Goal: Task Accomplishment & Management: Manage account settings

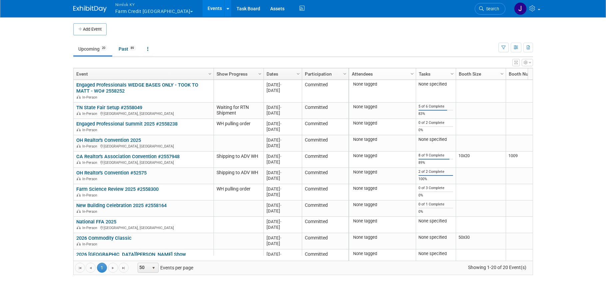
click at [157, 12] on button "Nimlok KY Farm Credit Mid America" at bounding box center [158, 8] width 87 height 17
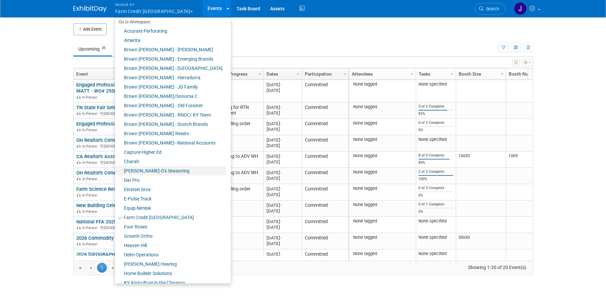
scroll to position [23, 0]
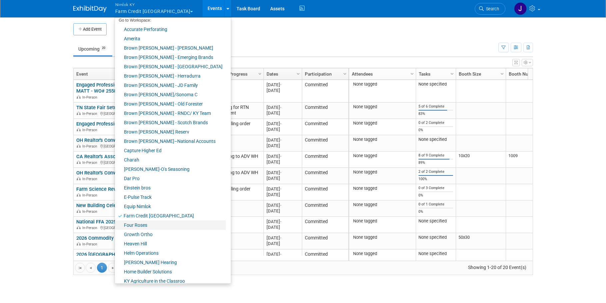
click at [148, 223] on link "Four Roses" at bounding box center [170, 224] width 111 height 9
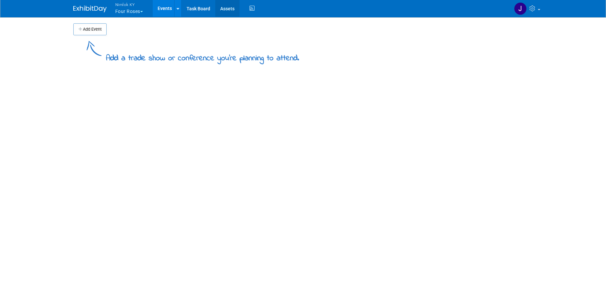
click at [227, 7] on link "Assets" at bounding box center [227, 8] width 24 height 17
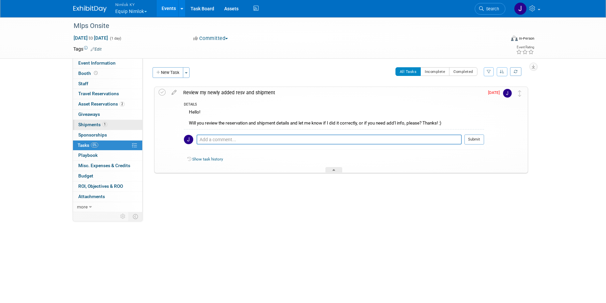
click at [110, 122] on link "1 Shipments 1" at bounding box center [107, 125] width 69 height 10
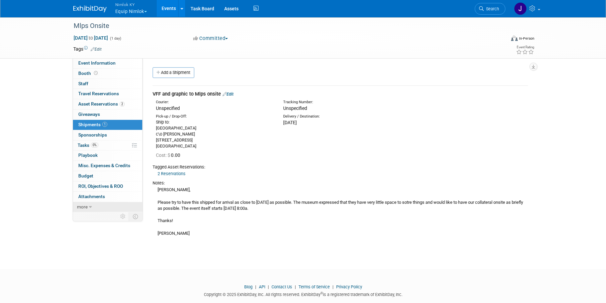
click at [90, 208] on icon at bounding box center [90, 207] width 3 height 5
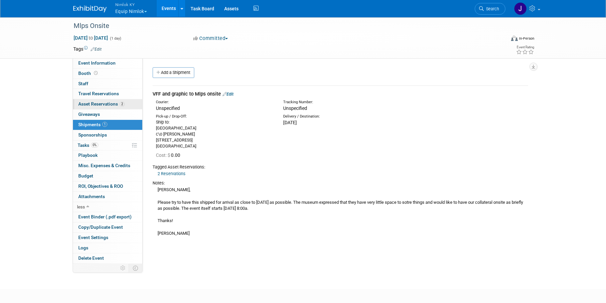
click at [107, 102] on span "Asset Reservations 2" at bounding box center [101, 103] width 46 height 5
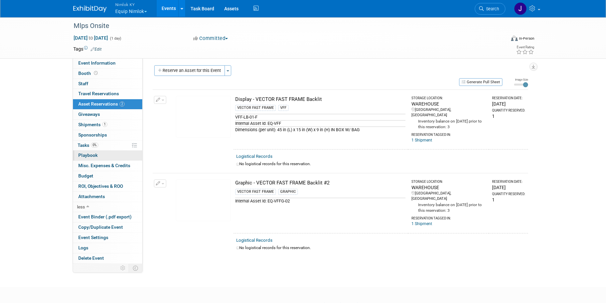
scroll to position [3, 0]
click at [117, 143] on link "0% Tasks 0%" at bounding box center [107, 145] width 69 height 10
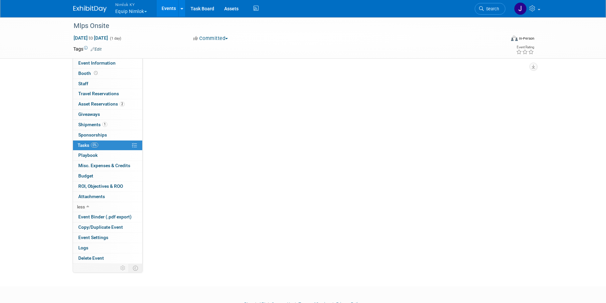
scroll to position [0, 0]
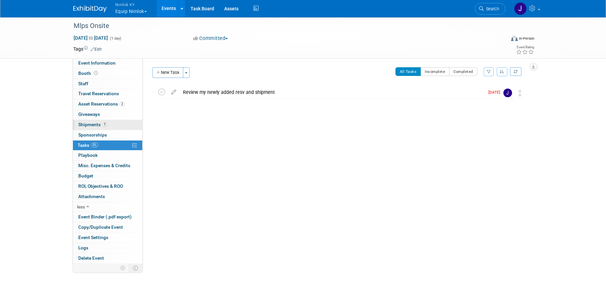
click at [109, 124] on link "1 Shipments 1" at bounding box center [107, 125] width 69 height 10
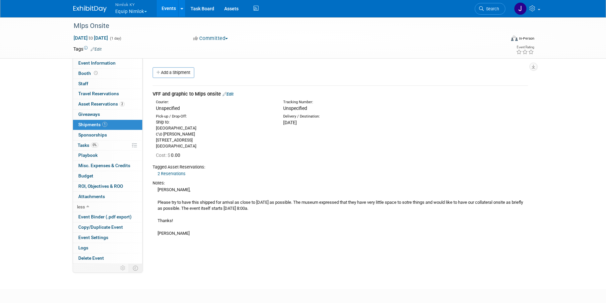
click at [233, 94] on link "Edit" at bounding box center [227, 94] width 11 height 5
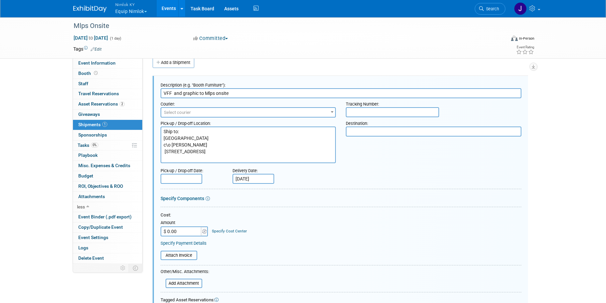
drag, startPoint x: 225, startPoint y: 159, endPoint x: 143, endPoint y: 126, distance: 88.6
click at [143, 126] on div "Event Website: Edit Event Venue Name: Specify event venue name Event Venue Addr…" at bounding box center [337, 150] width 390 height 205
click at [401, 134] on textarea at bounding box center [433, 131] width 175 height 10
paste textarea "Ship to: Minneapolis Institute of Art c\o Sam Cochrane 2400 3rd Ave S Minneapol…"
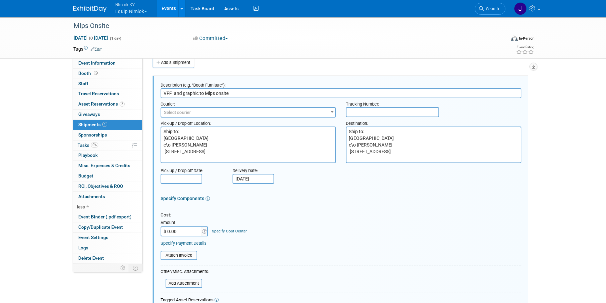
type textarea "Ship to: Minneapolis Institute of Art c\o Sam Cochrane 2400 3rd Ave S Minneapol…"
drag, startPoint x: 222, startPoint y: 159, endPoint x: 132, endPoint y: 124, distance: 97.1
click at [132, 124] on div "Event Information Event Info Booth Booth 0 Staff 0 Staff 0 Travel Reservations …" at bounding box center [302, 239] width 469 height 465
type textarea "Nimlok KY Warehouse 10501 Bunsen Way, Suite 101 Louisville, KY 40299"
click at [192, 177] on input "text" at bounding box center [181, 179] width 42 height 10
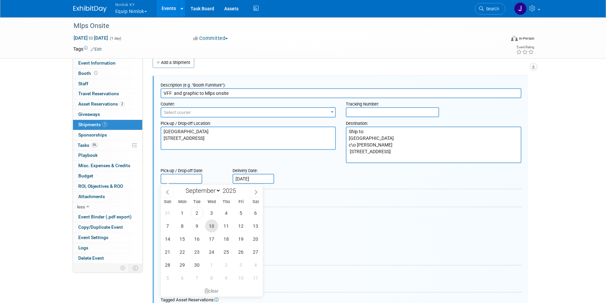
click at [213, 226] on span "10" at bounding box center [211, 225] width 13 height 13
type input "Sep 10, 2025"
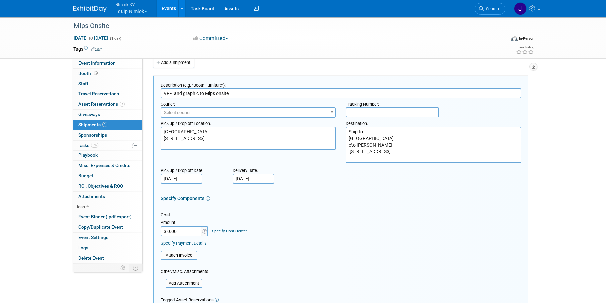
click at [265, 219] on div "Cost: Amount $ 0.00 Specify Cost Center Cost Center -- Not Specified --" at bounding box center [340, 224] width 361 height 24
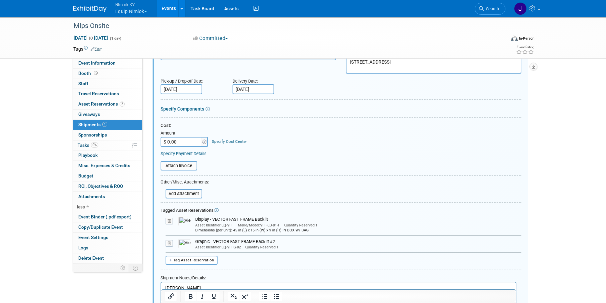
scroll to position [100, 0]
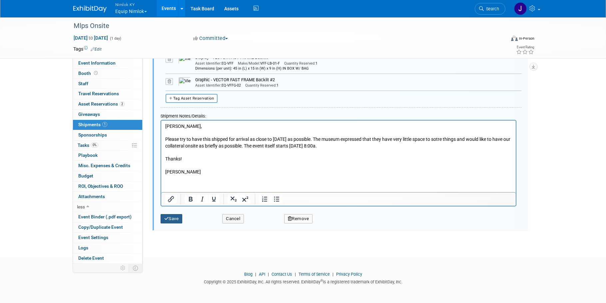
click at [175, 214] on button "Save" at bounding box center [171, 218] width 22 height 9
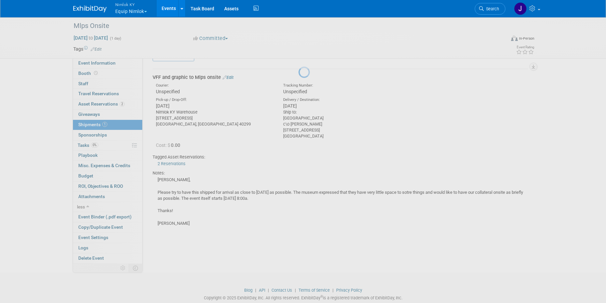
scroll to position [10, 0]
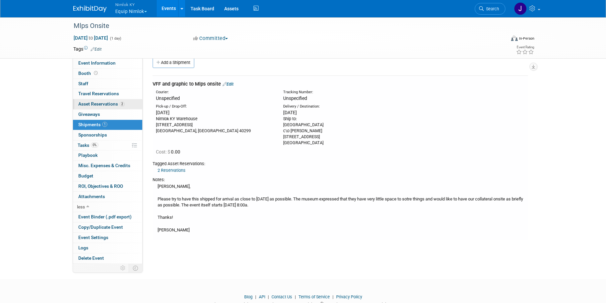
click at [101, 104] on span "Asset Reservations 2" at bounding box center [101, 103] width 46 height 5
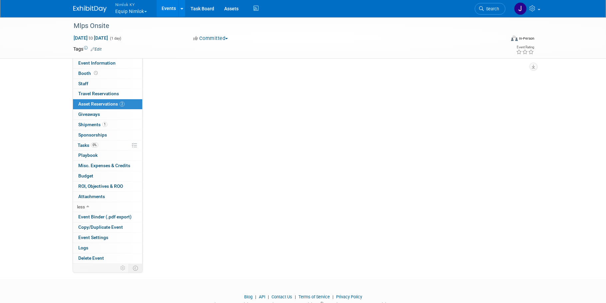
scroll to position [0, 0]
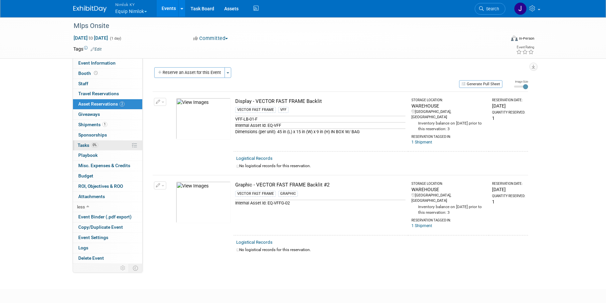
click at [116, 148] on link "0% Tasks 0%" at bounding box center [107, 145] width 69 height 10
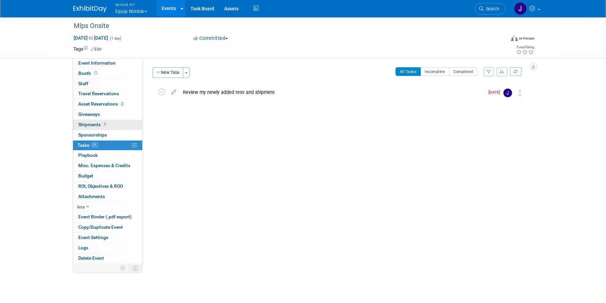
click at [112, 122] on link "1 Shipments 1" at bounding box center [107, 125] width 69 height 10
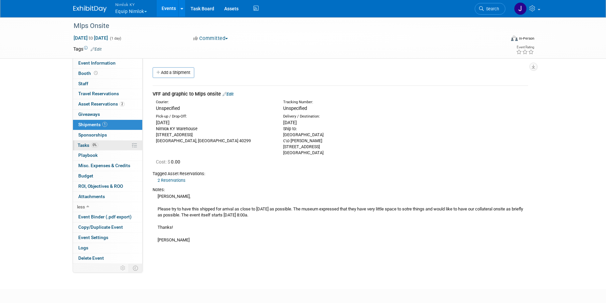
click at [116, 145] on link "0% Tasks 0%" at bounding box center [107, 145] width 69 height 10
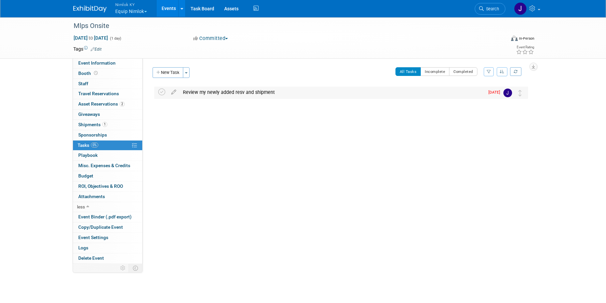
click at [201, 96] on div "Review my newly added resv and shipment" at bounding box center [331, 92] width 305 height 11
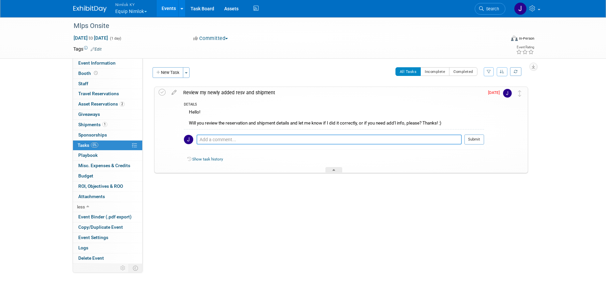
click at [245, 137] on textarea at bounding box center [328, 139] width 265 height 10
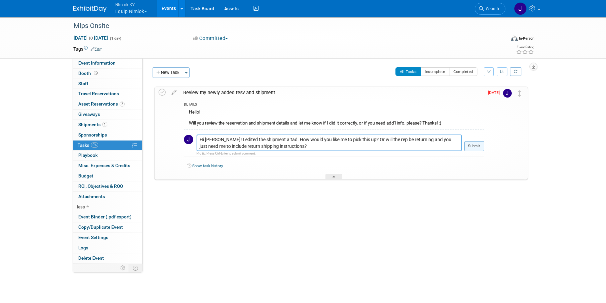
type textarea "Hi [PERSON_NAME]! I edited the shipment a tad. How would you like me to pick th…"
click at [478, 144] on button "Submit" at bounding box center [474, 146] width 20 height 10
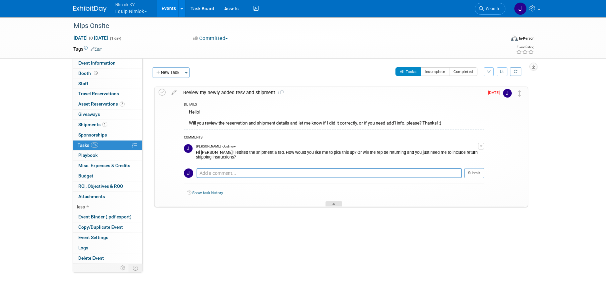
click at [334, 203] on icon at bounding box center [333, 205] width 3 height 4
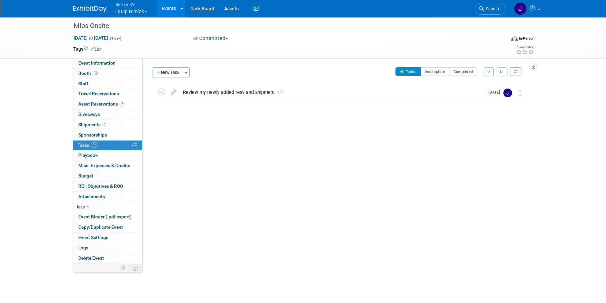
click at [281, 49] on td at bounding box center [279, 49] width 354 height 7
click at [172, 13] on link "Events" at bounding box center [168, 8] width 24 height 17
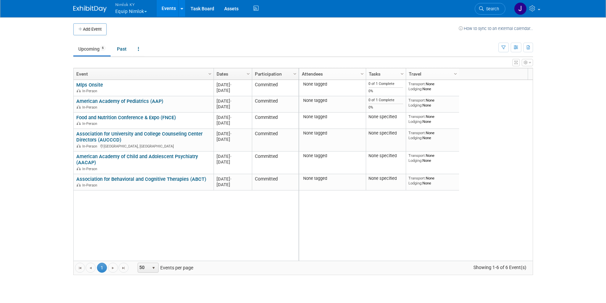
click at [118, 14] on button "Nimlok KY Equip Nimlok" at bounding box center [135, 8] width 41 height 17
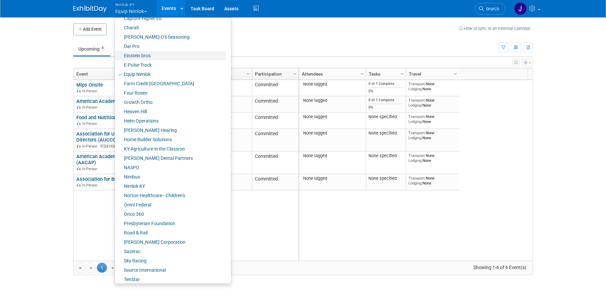
scroll to position [160, 0]
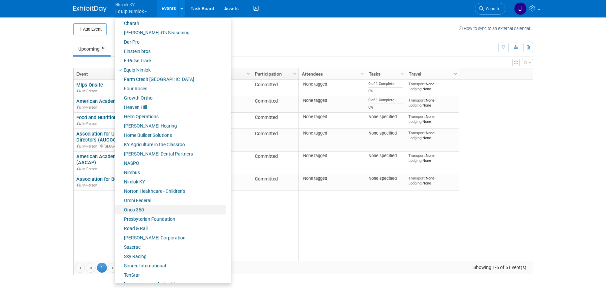
click at [145, 209] on link "Onco 360" at bounding box center [170, 209] width 111 height 9
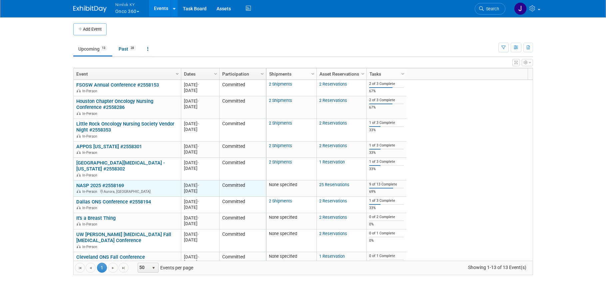
click at [115, 184] on link "NASP 2025 #2558169" at bounding box center [100, 185] width 48 height 6
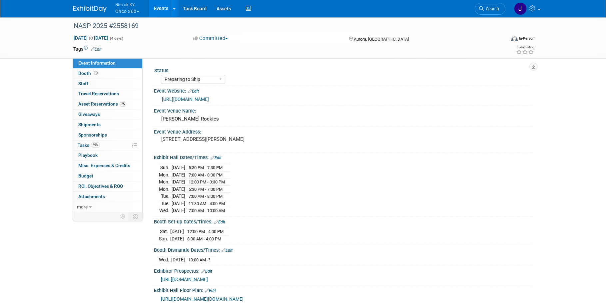
select select "Preparing to Ship"
click at [104, 148] on link "69% Tasks 69%" at bounding box center [107, 145] width 69 height 10
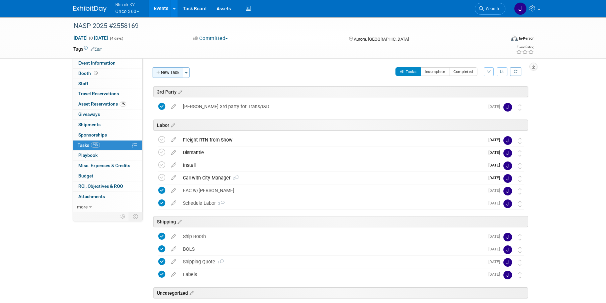
click at [171, 71] on button "New Task" at bounding box center [167, 72] width 31 height 11
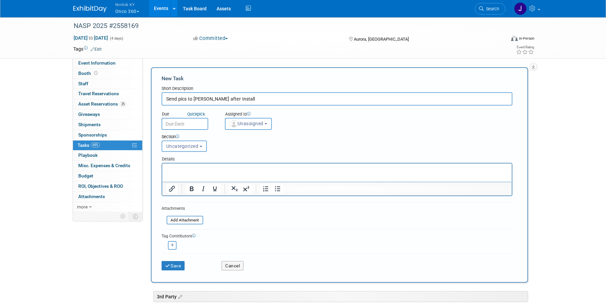
type input "Send pics to Tim after Install"
click at [194, 122] on input "text" at bounding box center [184, 124] width 47 height 12
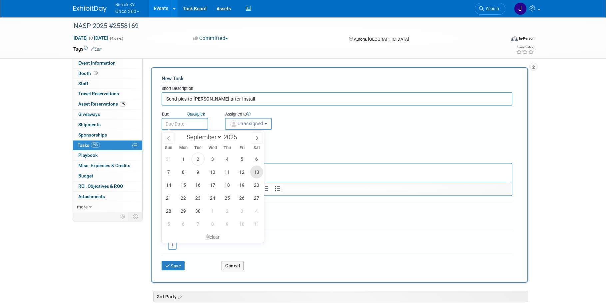
click at [251, 171] on span "13" at bounding box center [256, 171] width 13 height 13
type input "Sep 13, 2025"
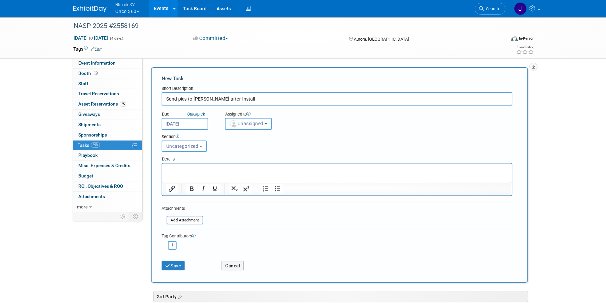
click at [253, 126] on span "Unassigned" at bounding box center [246, 123] width 34 height 5
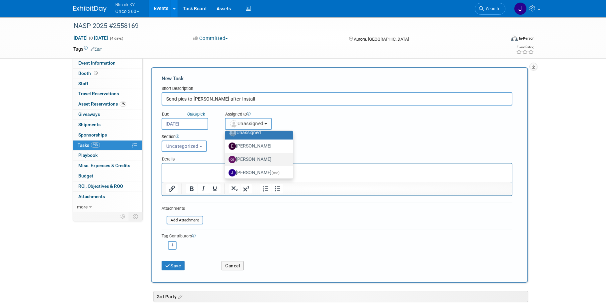
scroll to position [7, 0]
drag, startPoint x: 266, startPoint y: 177, endPoint x: 104, endPoint y: 14, distance: 230.2
click at [266, 177] on label "Jamie Dunn (me)" at bounding box center [257, 172] width 58 height 11
click at [226, 173] on input "Jamie Dunn (me)" at bounding box center [224, 171] width 4 height 4
select select "6959d863-ee32-42c4-bffe-2330cab25484"
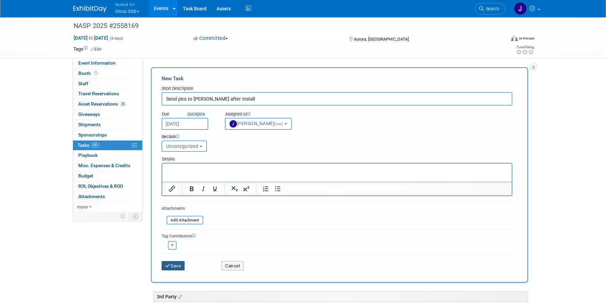
click at [176, 266] on button "Save" at bounding box center [172, 265] width 23 height 9
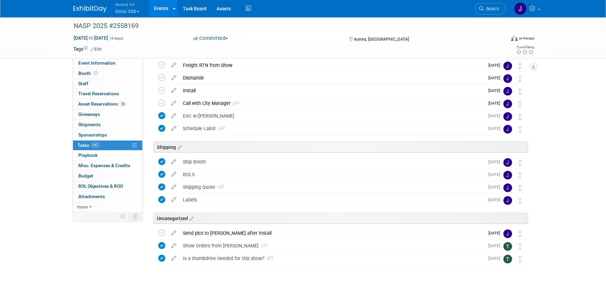
scroll to position [75, 0]
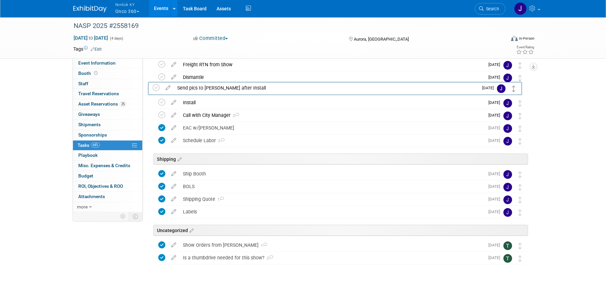
drag, startPoint x: 521, startPoint y: 233, endPoint x: 514, endPoint y: 89, distance: 144.6
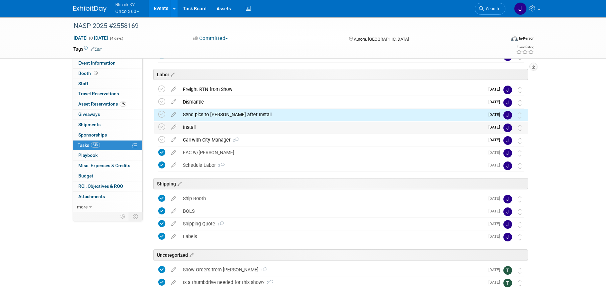
scroll to position [0, 0]
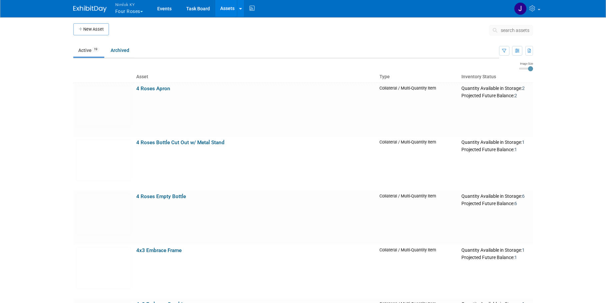
click at [131, 11] on button "Nimlok KY Four Roses" at bounding box center [133, 8] width 37 height 17
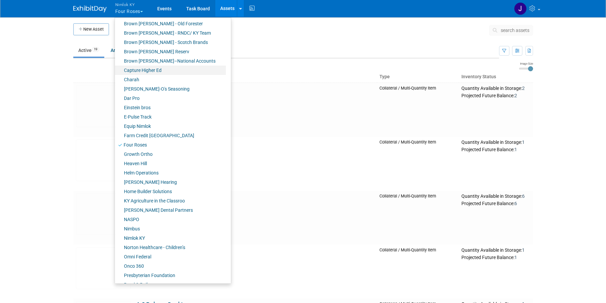
scroll to position [115, 0]
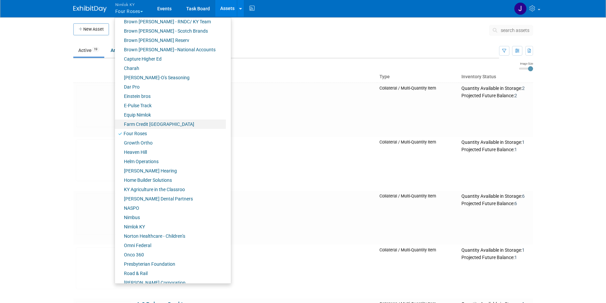
click at [156, 127] on link "Farm Credit [GEOGRAPHIC_DATA]" at bounding box center [170, 124] width 111 height 9
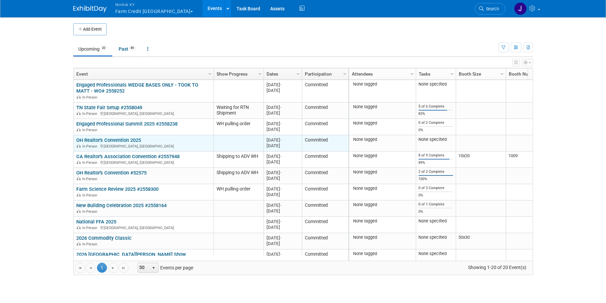
click at [134, 135] on td "OH Realtor's Convention 2025 OH Realtor's Convention 2025 In-Person [GEOGRAPHIC…" at bounding box center [144, 143] width 140 height 16
click at [134, 137] on link "OH Realtor's Convention 2025" at bounding box center [108, 140] width 65 height 6
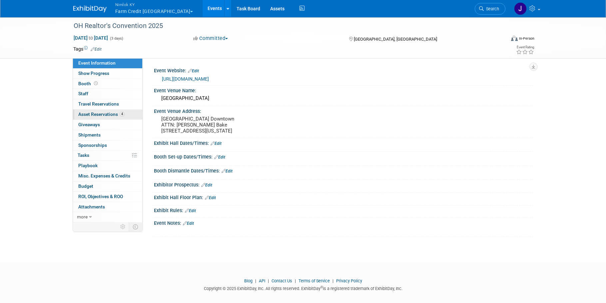
click at [114, 112] on span "Asset Reservations 4" at bounding box center [101, 114] width 46 height 5
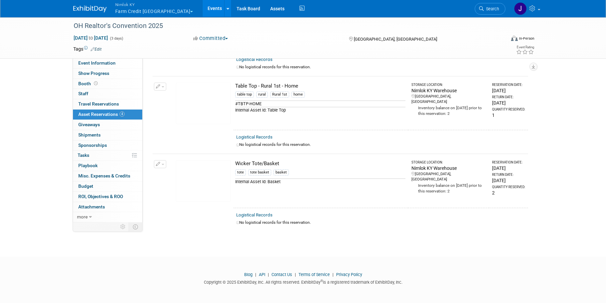
scroll to position [171, 0]
click at [126, 133] on link "0 Shipments 0" at bounding box center [107, 135] width 69 height 10
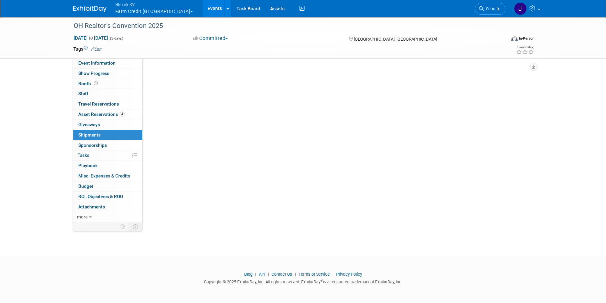
scroll to position [0, 0]
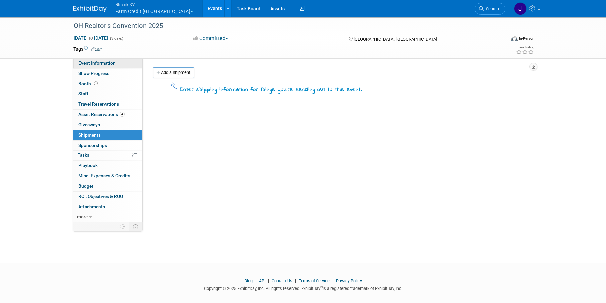
click at [101, 65] on span "Event Information" at bounding box center [96, 62] width 37 height 5
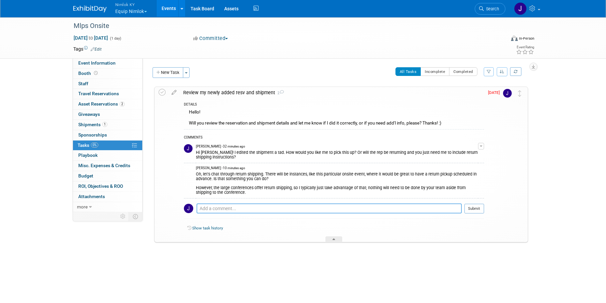
click at [295, 208] on textarea at bounding box center [328, 208] width 265 height 10
click at [322, 210] on textarea at bounding box center [328, 208] width 265 height 10
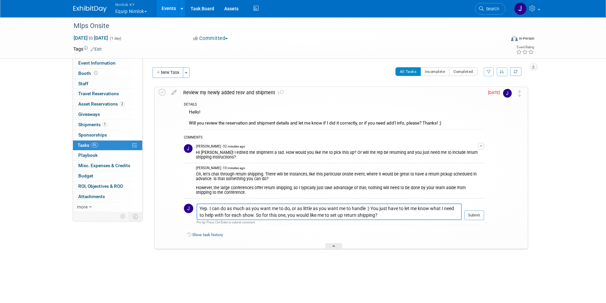
type textarea "Yep. I can do as much as you want me to do, or as little as you want me to hand…"
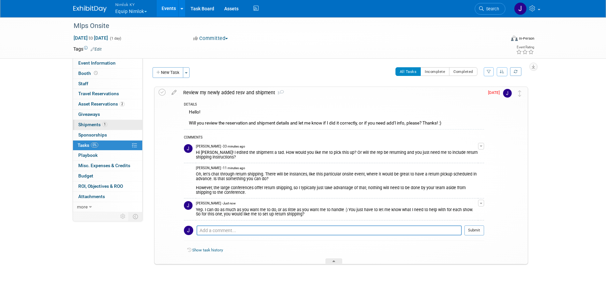
click at [102, 127] on span "Shipments 1" at bounding box center [92, 124] width 29 height 5
